Goal: Task Accomplishment & Management: Manage account settings

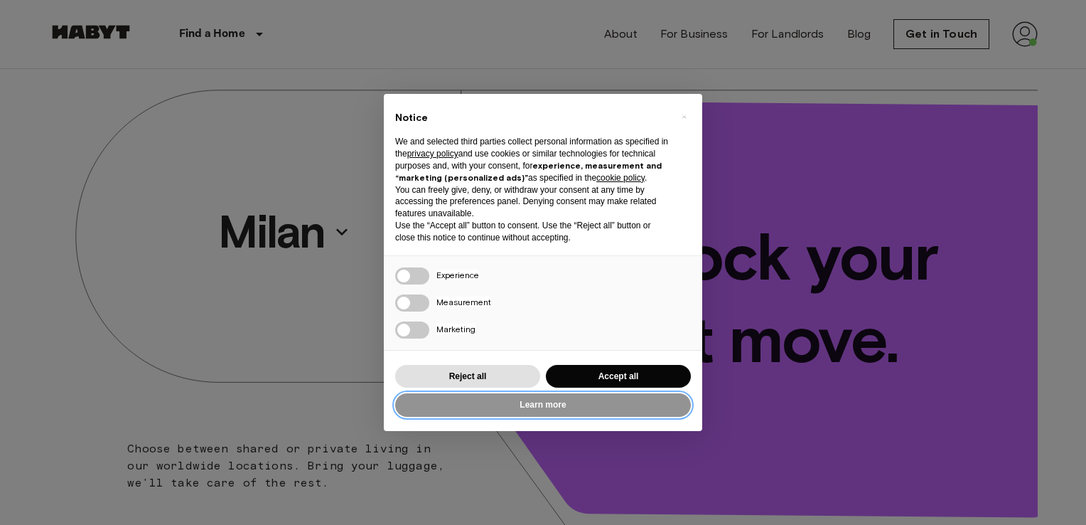
click at [514, 404] on button "Learn more" at bounding box center [543, 404] width 296 height 23
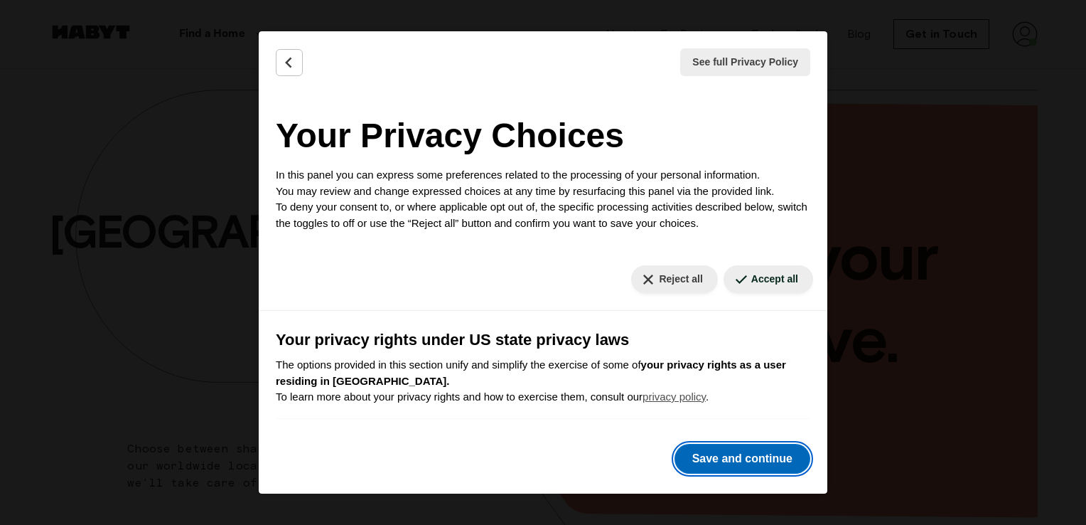
click at [732, 456] on button "Save and continue" at bounding box center [743, 459] width 136 height 30
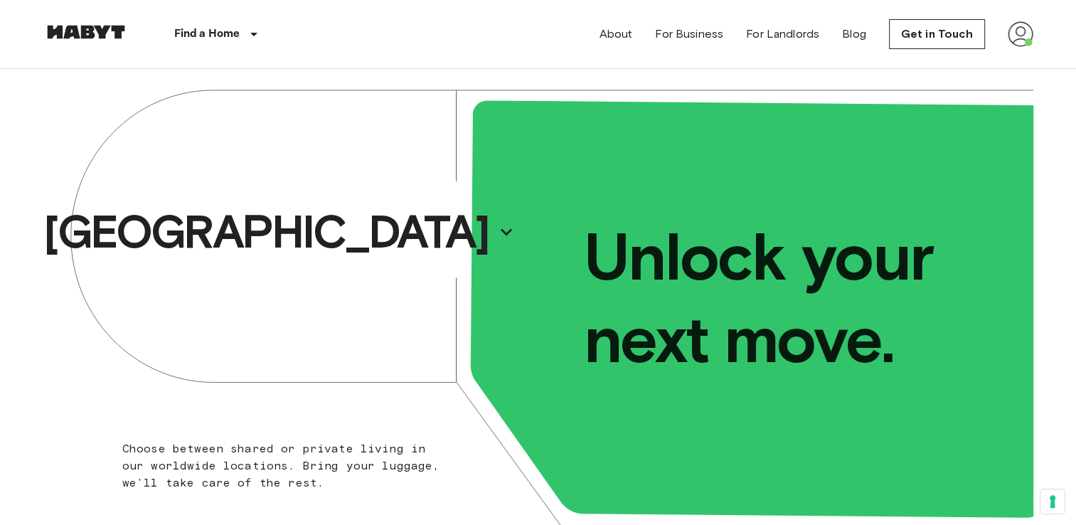
click at [1027, 38] on img at bounding box center [1020, 34] width 26 height 26
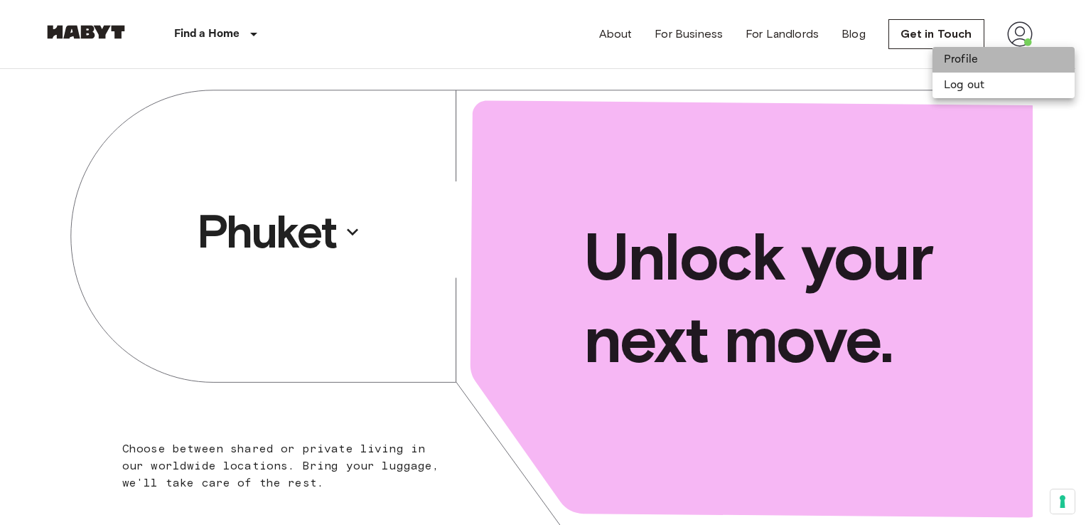
click at [998, 58] on li "Profile" at bounding box center [1004, 60] width 142 height 26
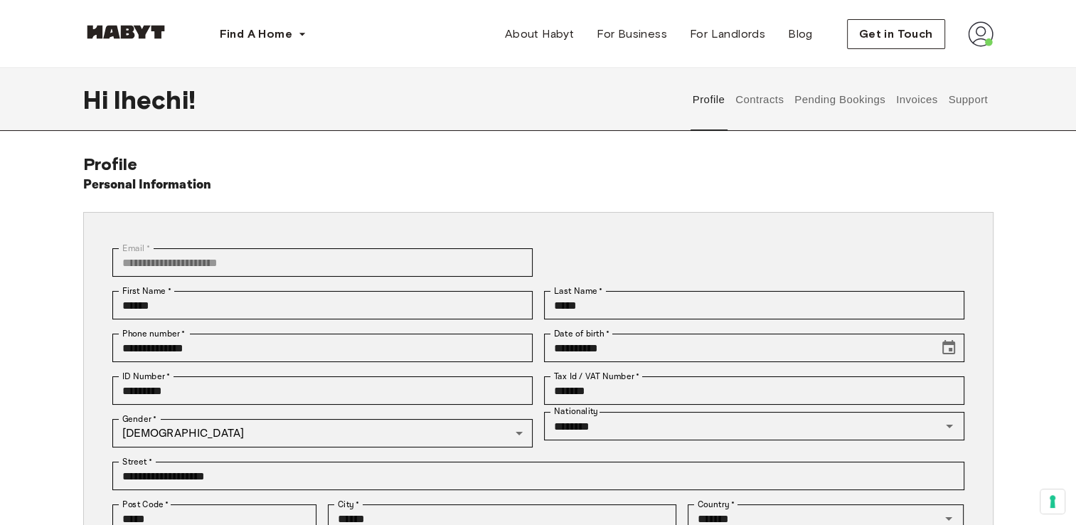
scroll to position [92, 0]
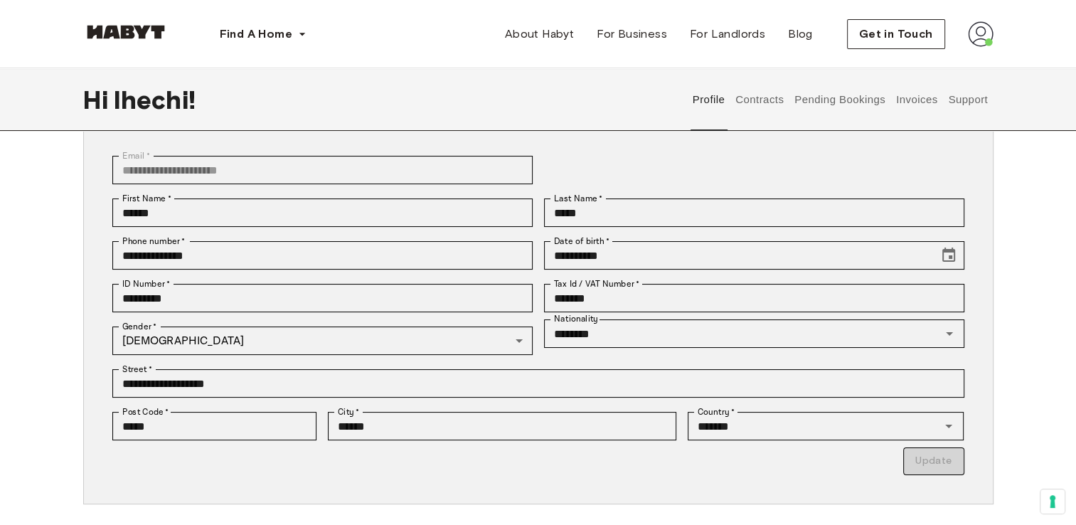
click at [766, 100] on button "Contracts" at bounding box center [760, 99] width 52 height 63
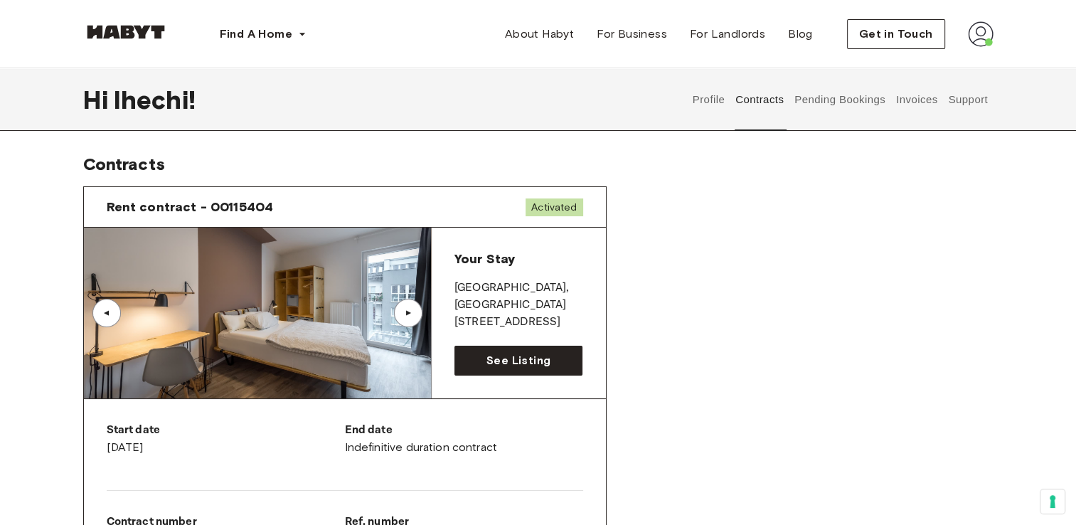
click at [804, 95] on button "Pending Bookings" at bounding box center [840, 99] width 95 height 63
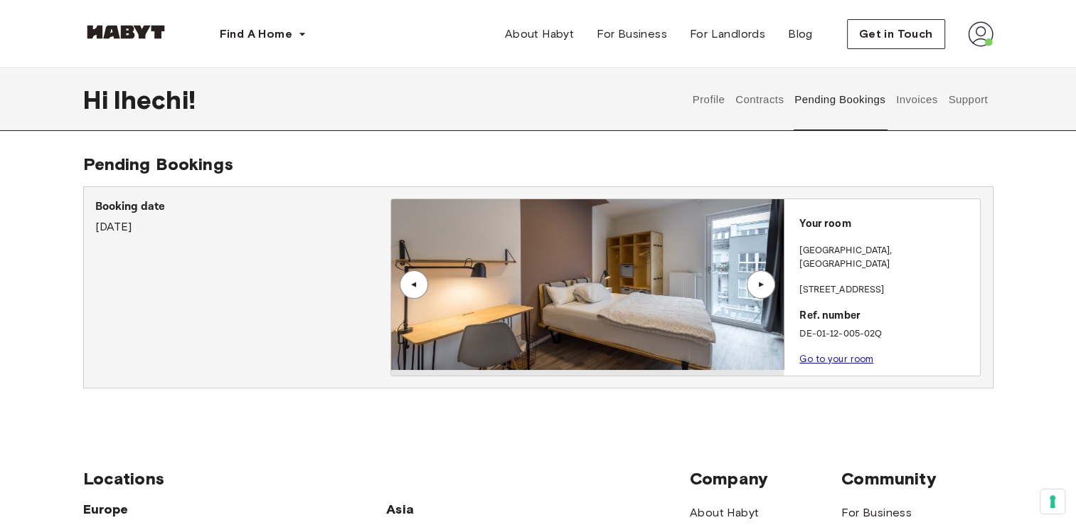
click at [914, 105] on button "Invoices" at bounding box center [916, 99] width 45 height 63
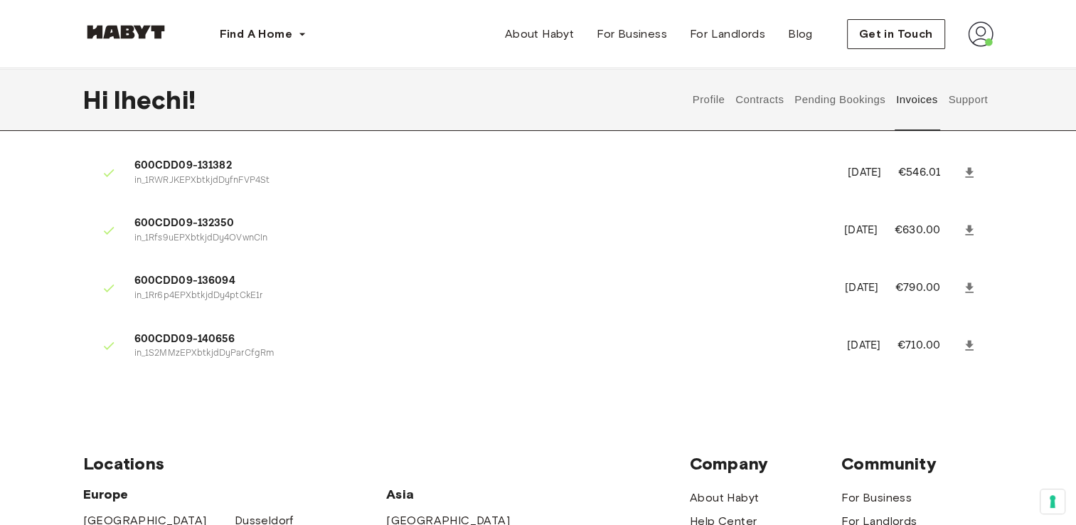
scroll to position [277, 0]
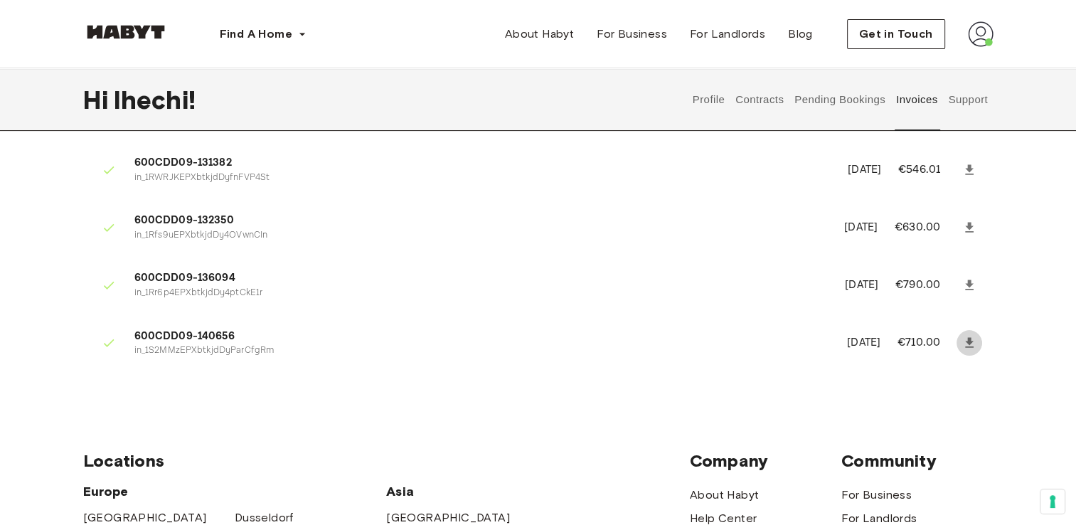
click at [965, 341] on icon at bounding box center [969, 343] width 9 height 10
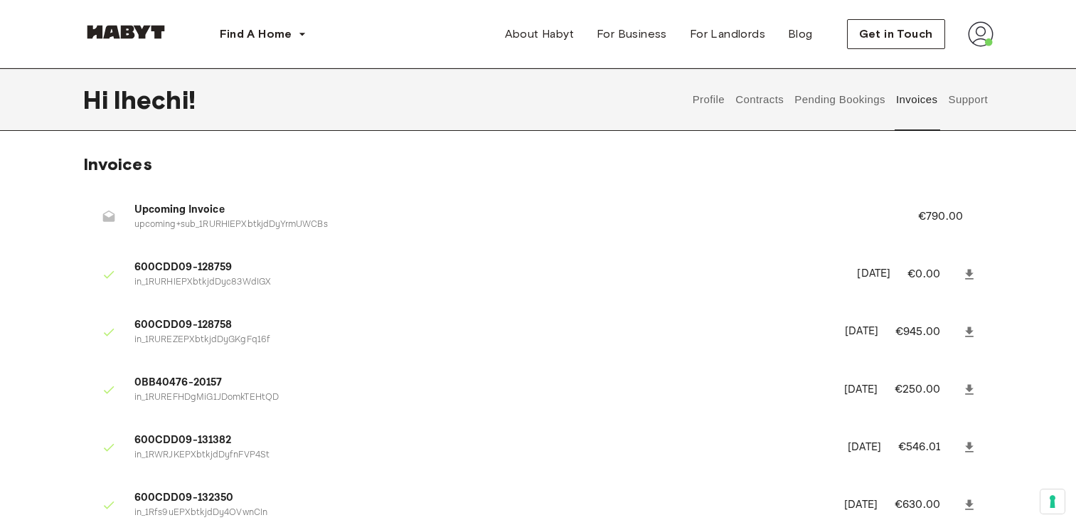
scroll to position [11, 0]
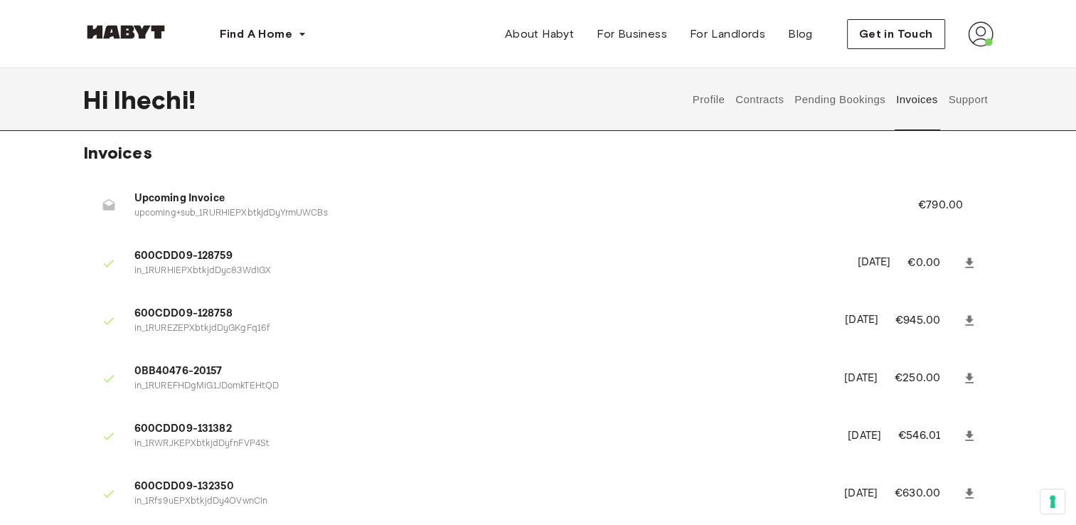
click at [983, 22] on img at bounding box center [981, 34] width 26 height 26
click at [944, 65] on span "Profile" at bounding box center [937, 66] width 36 height 17
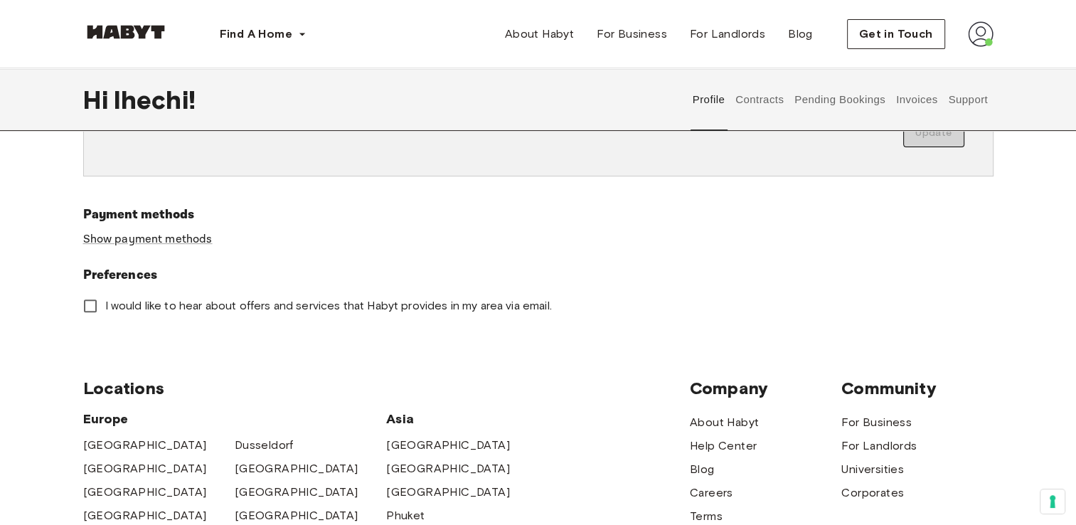
scroll to position [421, 0]
click at [168, 238] on link "Show payment methods" at bounding box center [147, 238] width 129 height 15
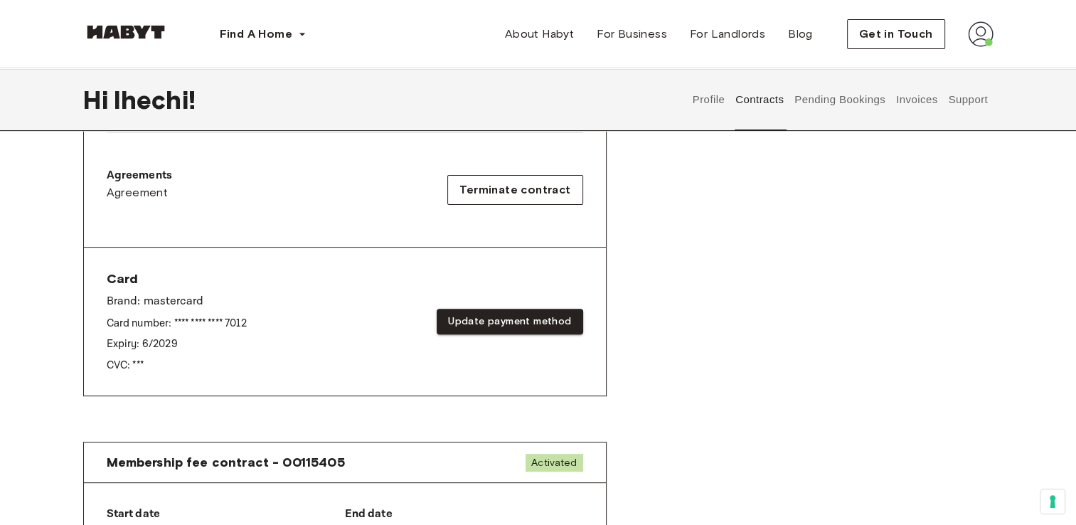
scroll to position [455, 0]
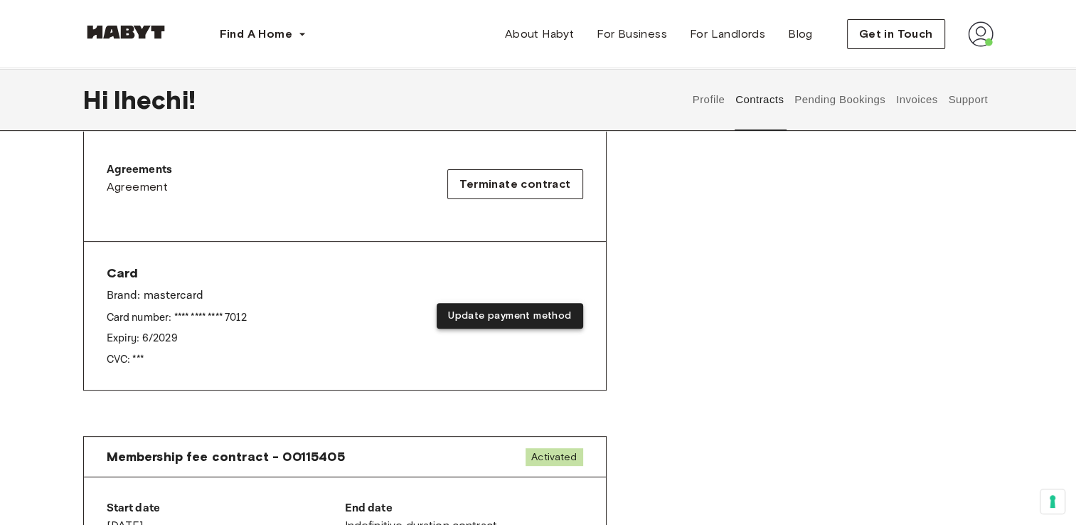
click at [497, 311] on button "Update payment method" at bounding box center [510, 316] width 146 height 26
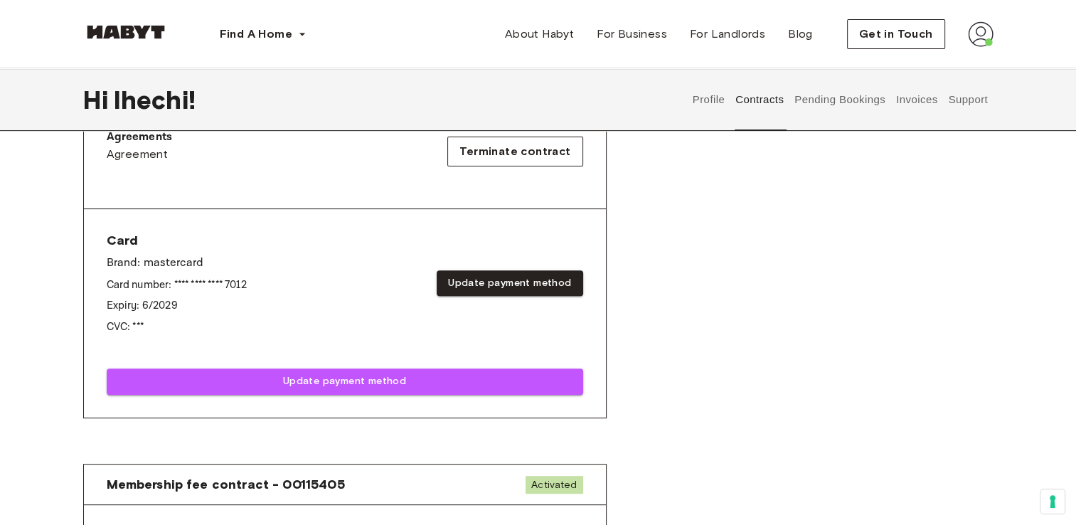
scroll to position [488, 0]
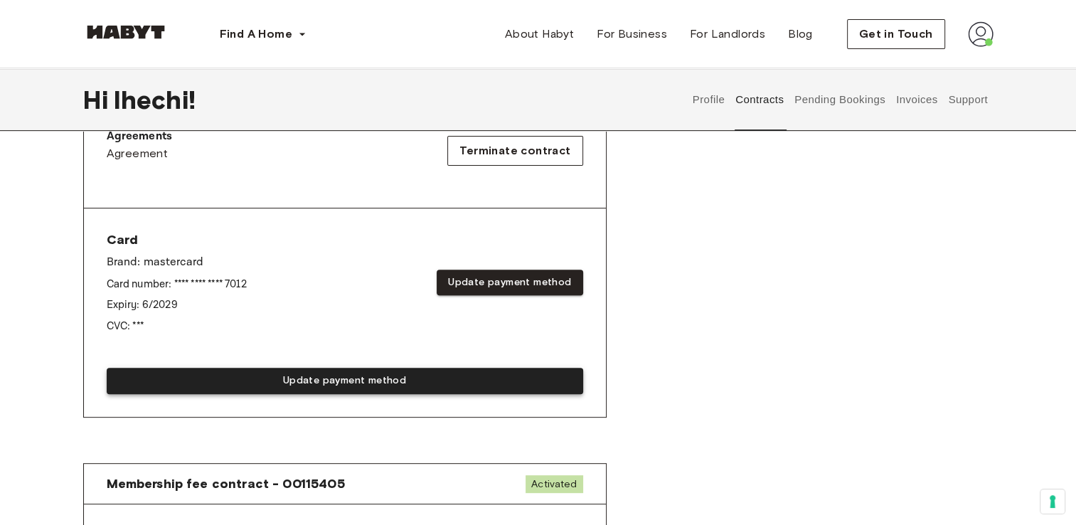
click at [293, 377] on button "Update payment method" at bounding box center [345, 381] width 476 height 26
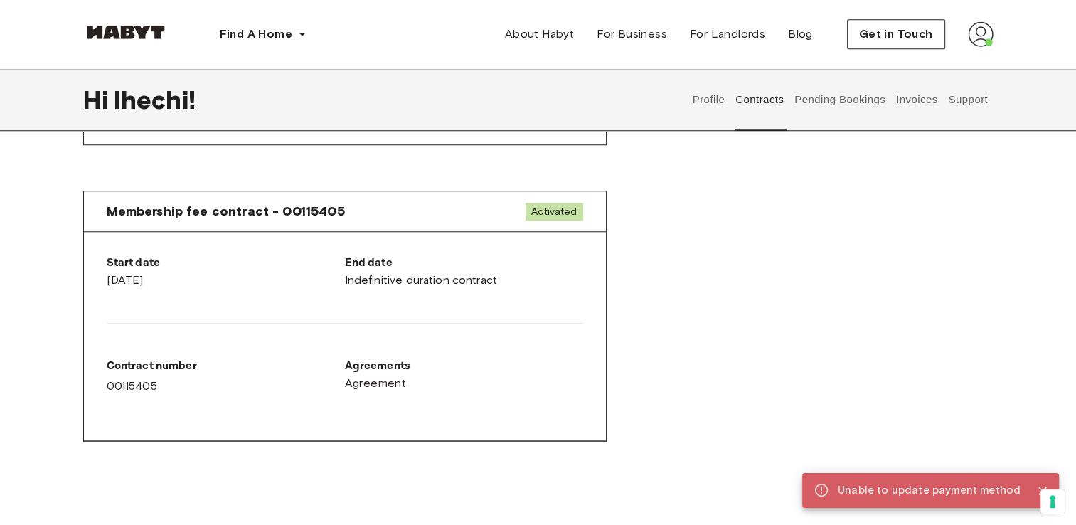
scroll to position [1231, 0]
click at [385, 382] on span "Agreement" at bounding box center [376, 383] width 62 height 17
